Goal: Transaction & Acquisition: Purchase product/service

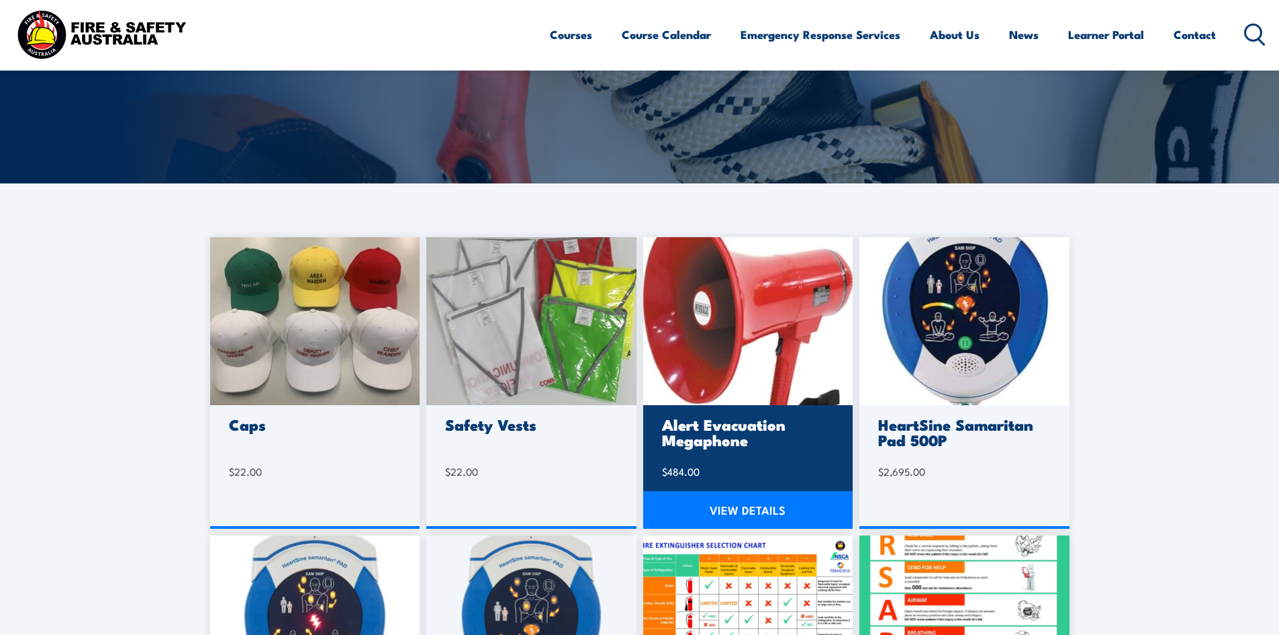
click at [765, 321] on img at bounding box center [748, 321] width 210 height 168
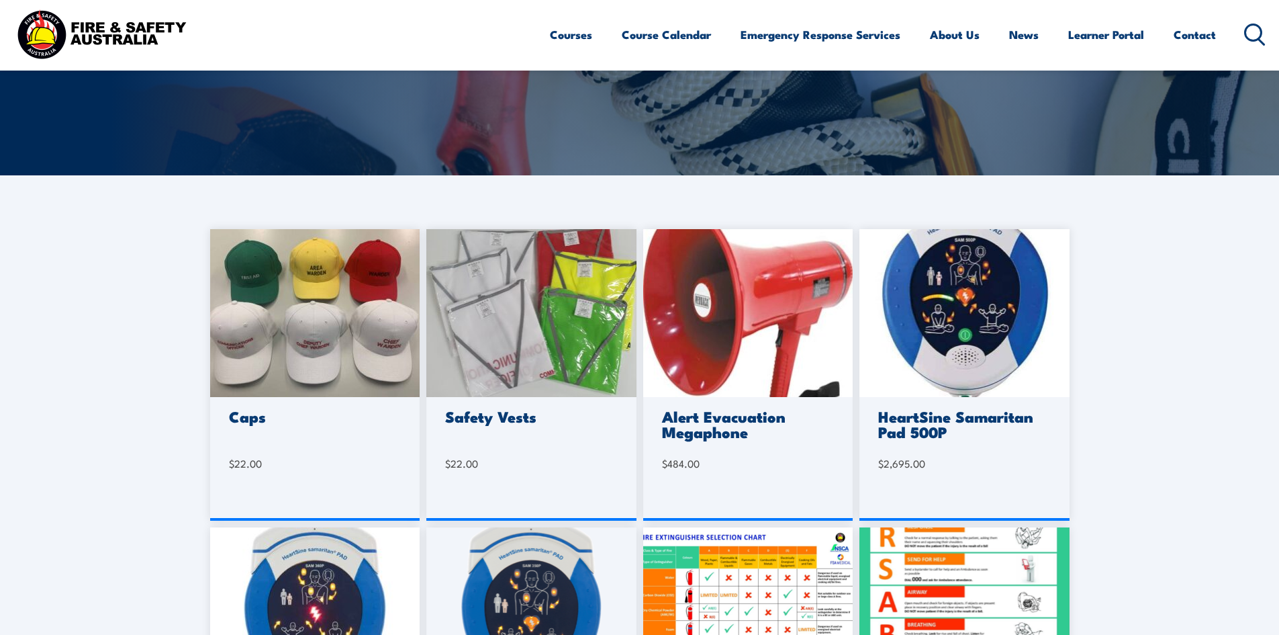
scroll to position [201, 0]
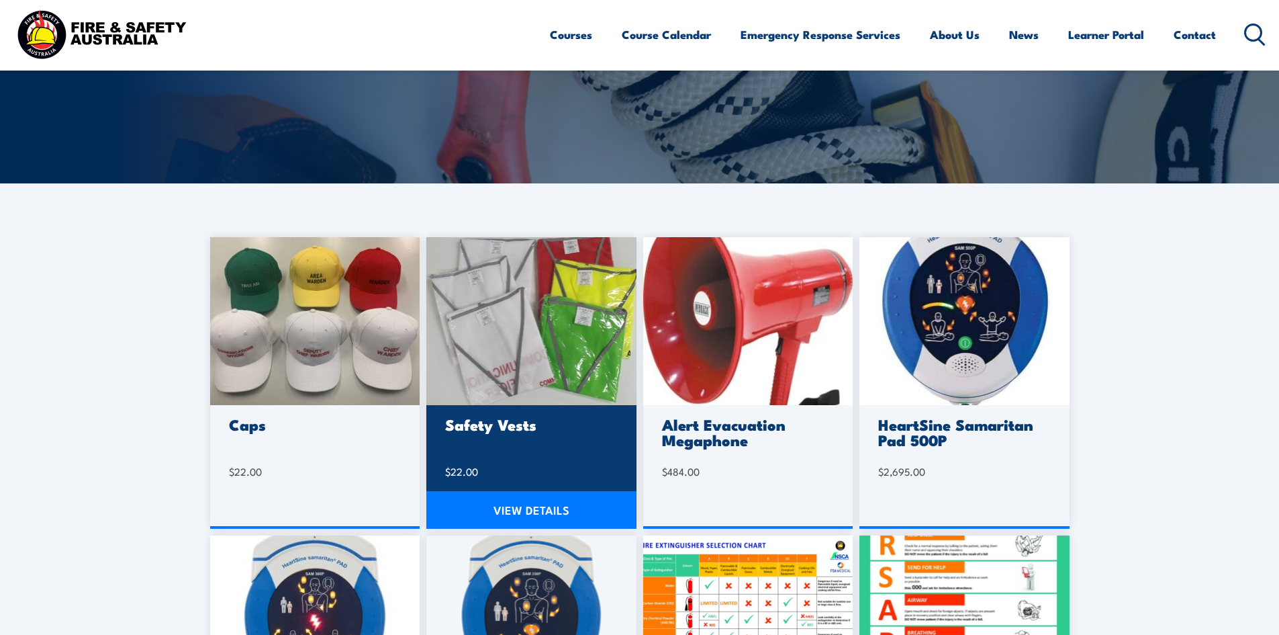
click at [525, 349] on img at bounding box center [531, 321] width 210 height 168
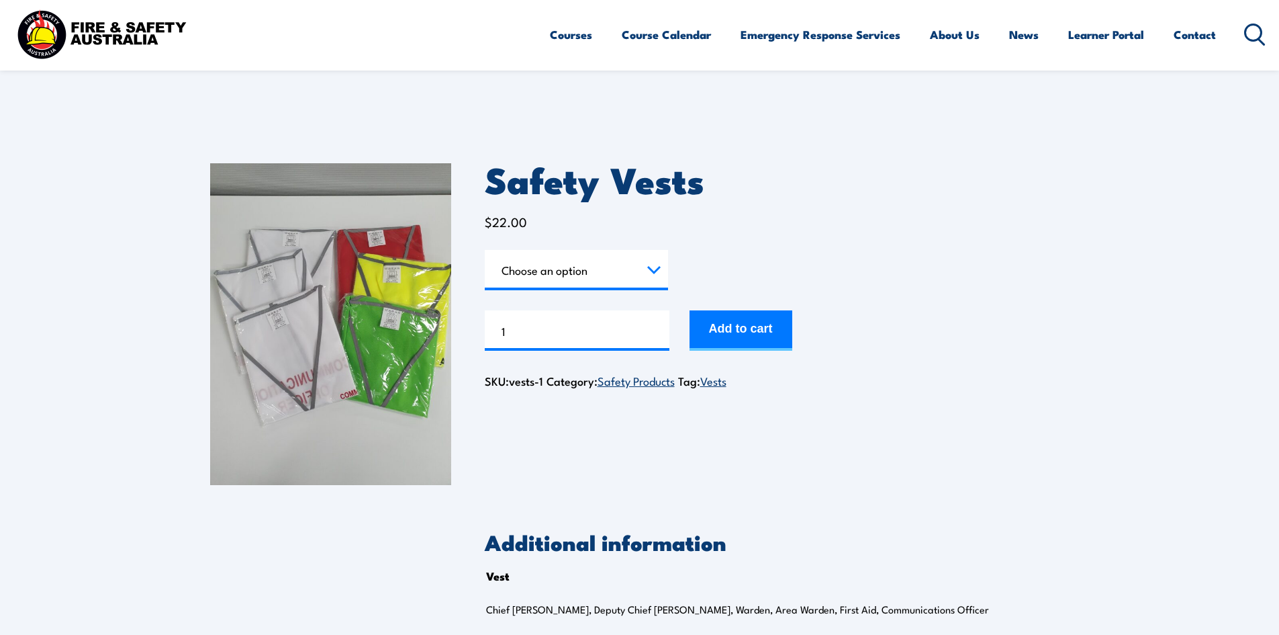
click at [652, 263] on select "Choose an option Chief Warden Deputy Chief Warden Warden Area Warden First Aid …" at bounding box center [576, 270] width 183 height 40
click at [485, 250] on select "Choose an option Chief Warden Deputy Chief Warden Warden Area Warden First Aid …" at bounding box center [576, 270] width 183 height 40
select select "Chief Warden"
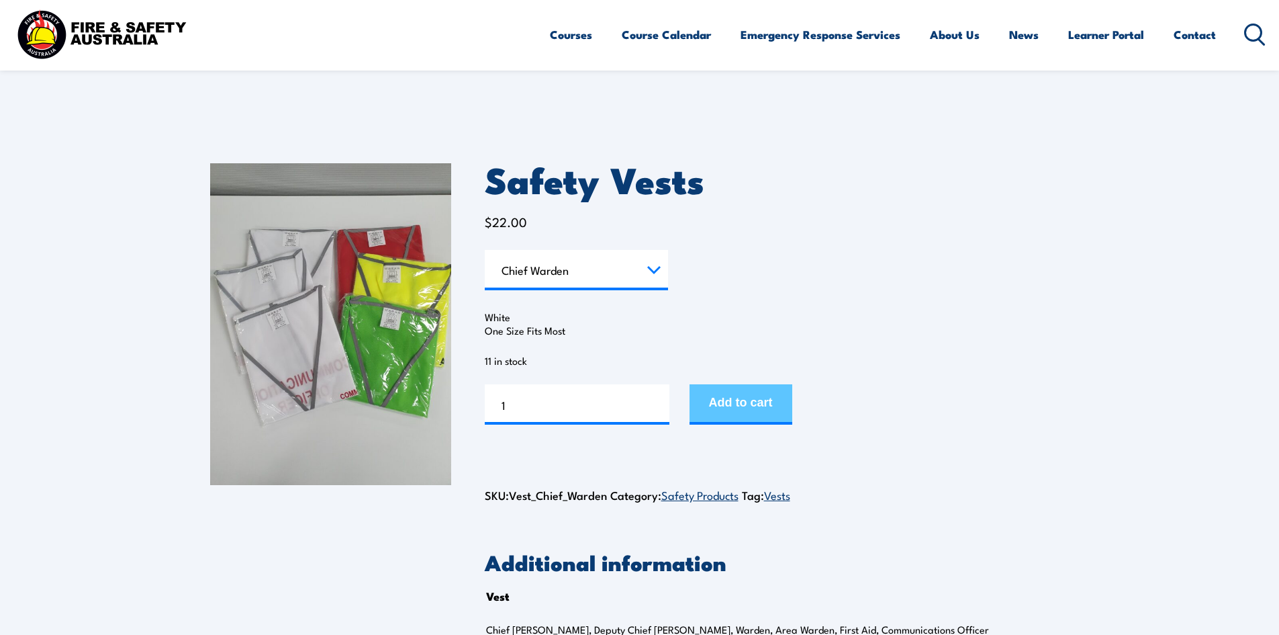
click at [742, 399] on button "Add to cart" at bounding box center [741, 404] width 103 height 40
